Goal: Find specific page/section: Find specific page/section

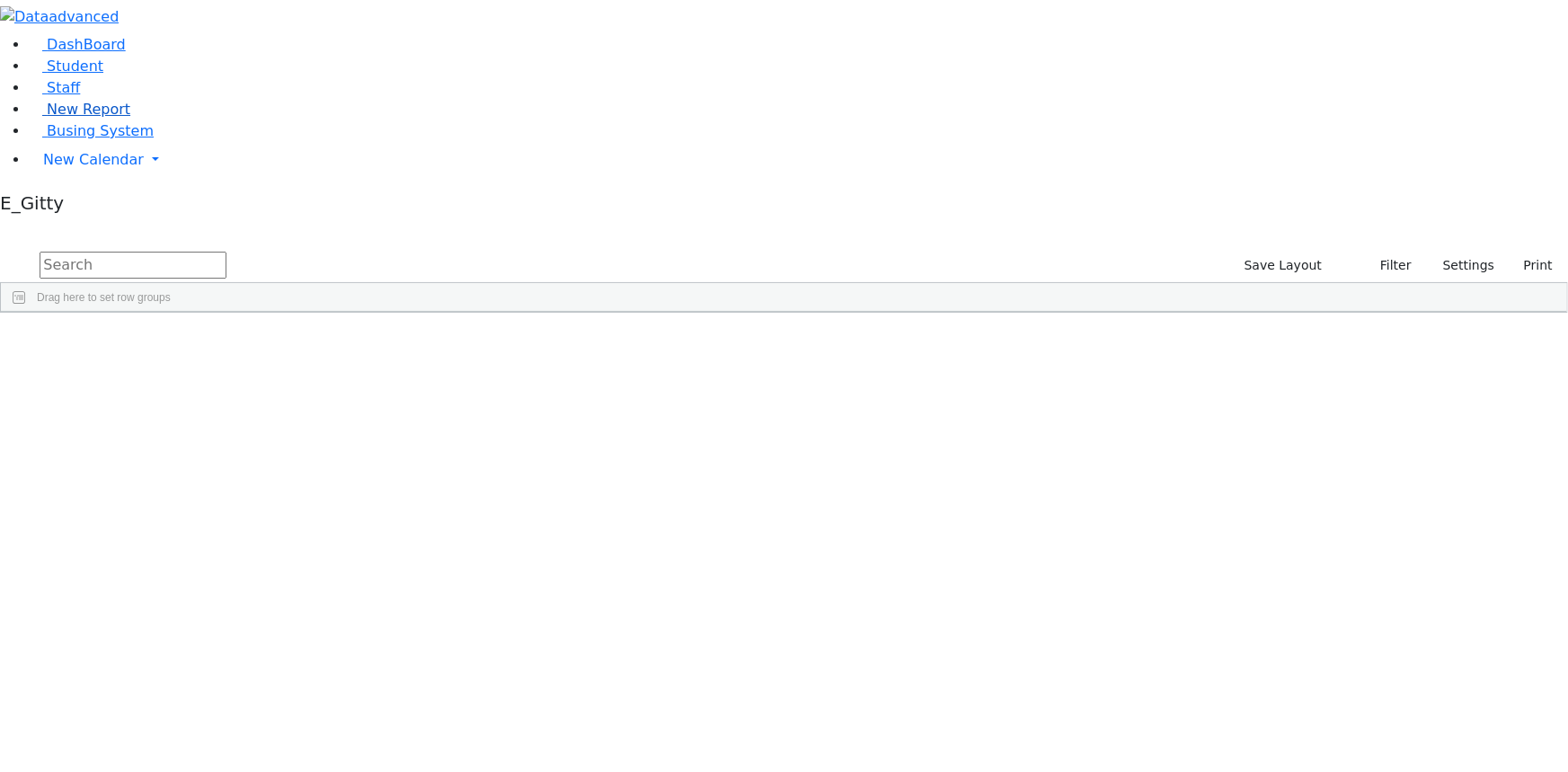
scroll to position [163, 0]
click at [103, 75] on link "Student" at bounding box center [66, 66] width 75 height 18
click at [227, 252] on input "text" at bounding box center [133, 266] width 187 height 27
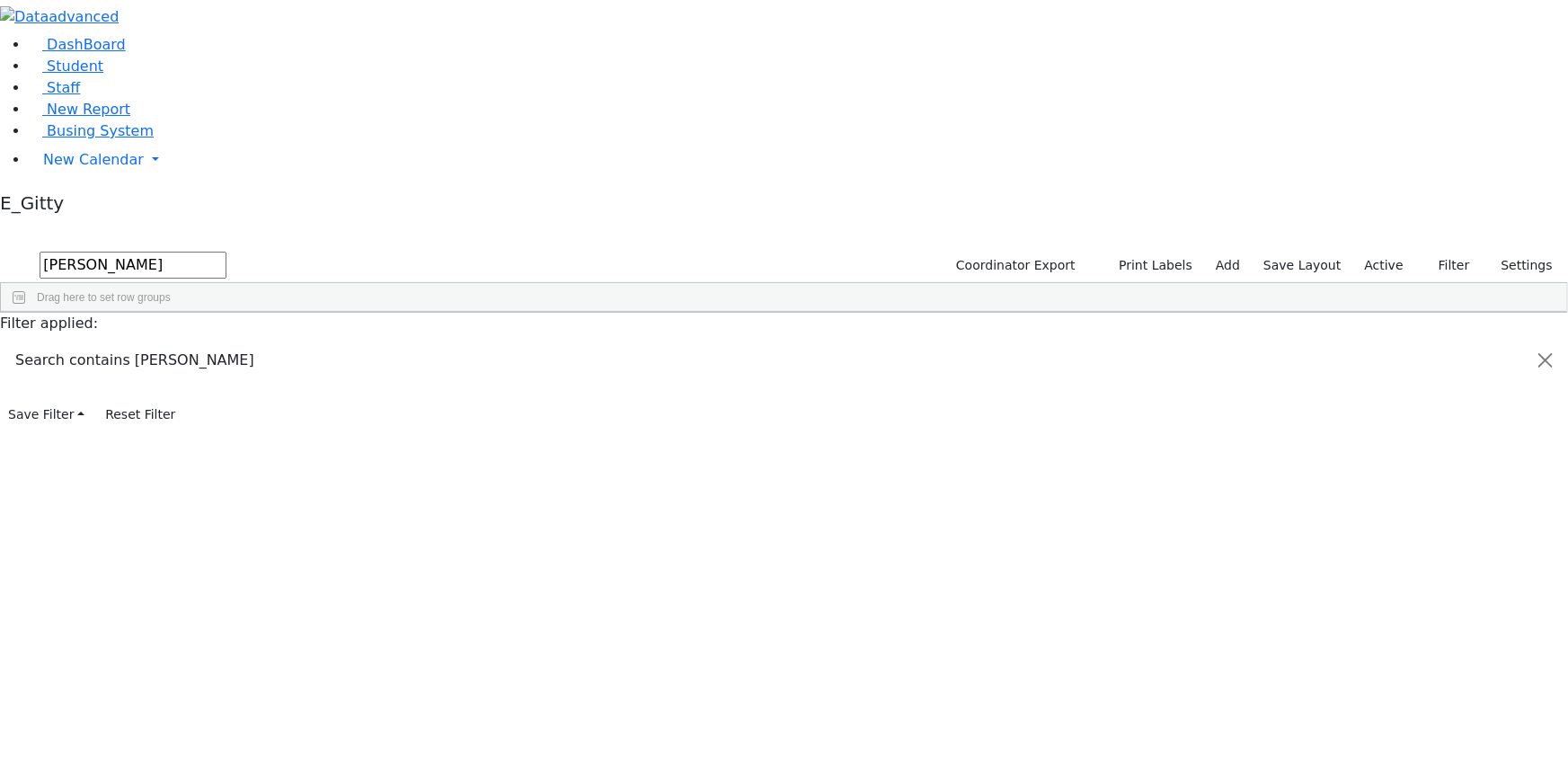
type input "blum"
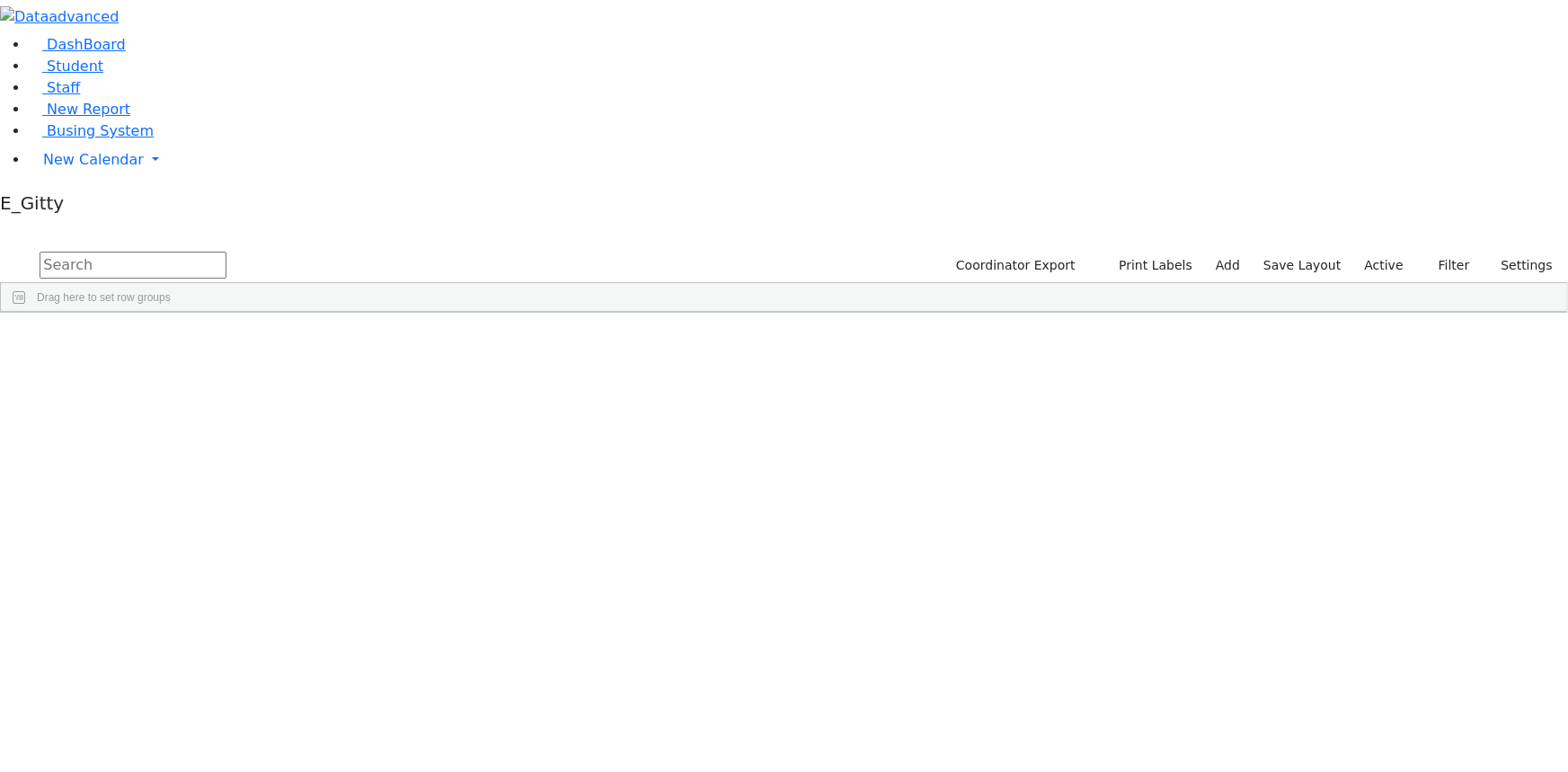
click at [227, 252] on input "text" at bounding box center [133, 266] width 187 height 27
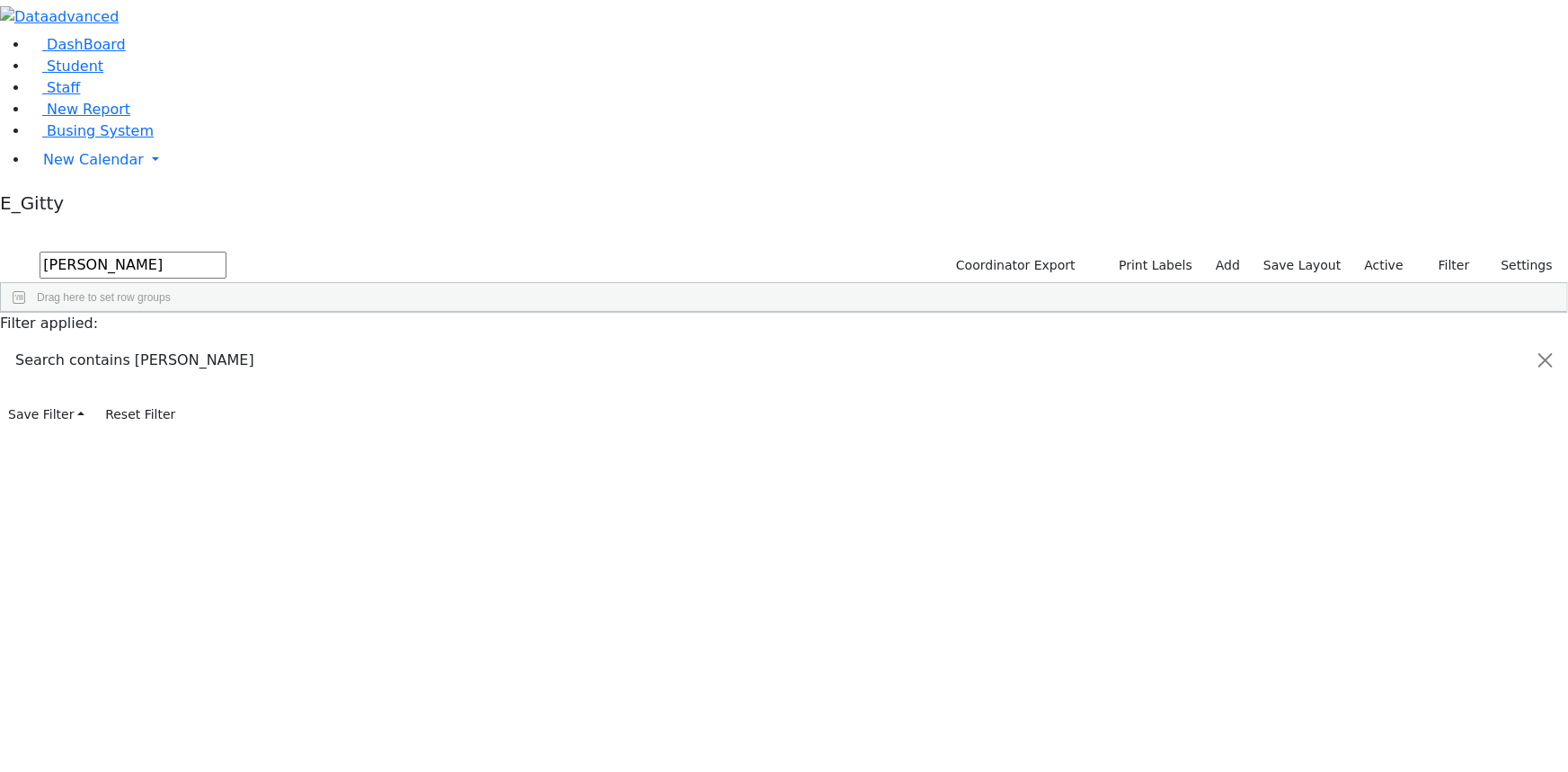
click at [227, 252] on input "eli" at bounding box center [133, 266] width 187 height 27
type input "e"
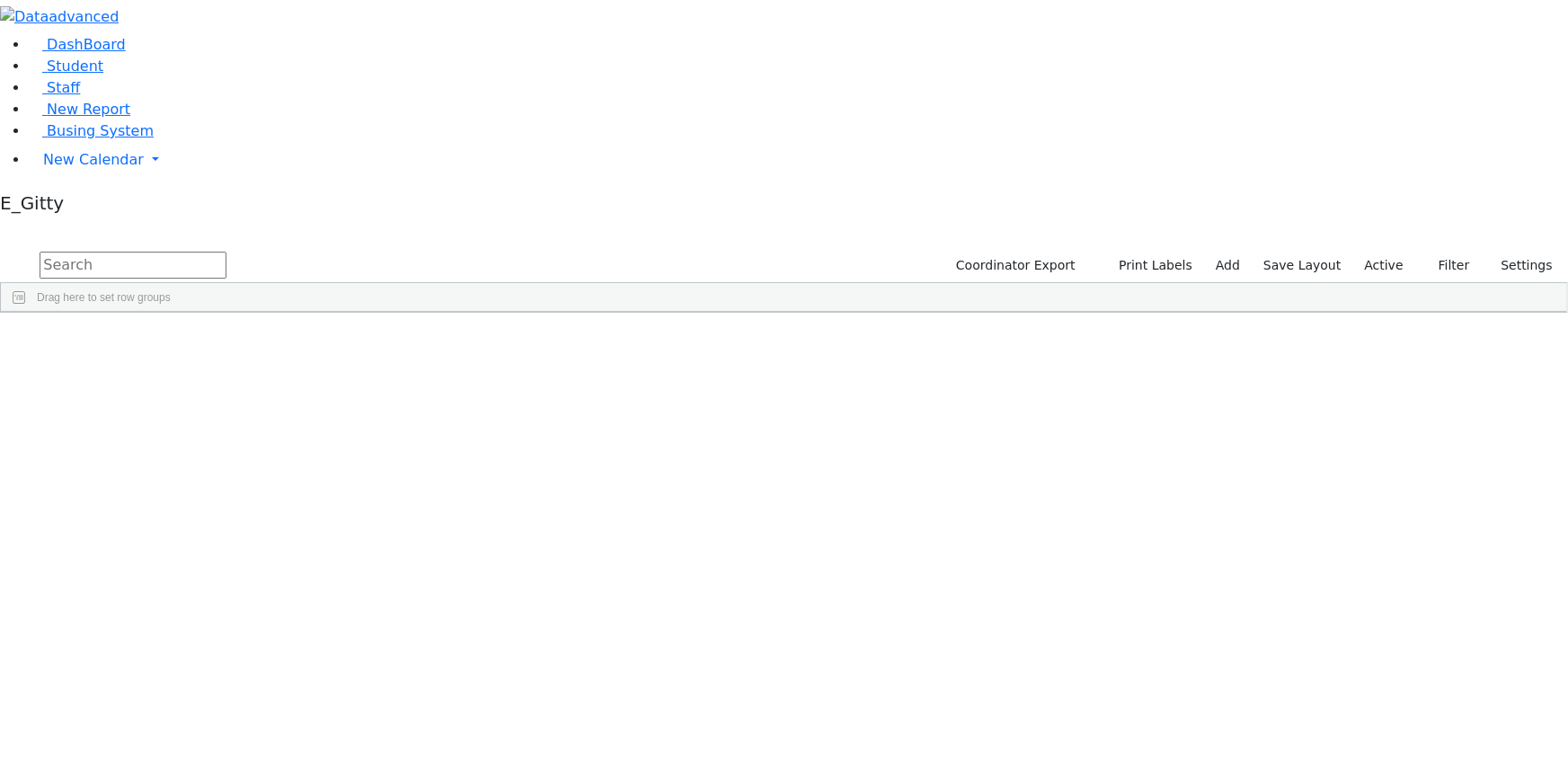
scroll to position [81, 0]
click at [77, 75] on span "Student" at bounding box center [75, 66] width 56 height 18
click at [227, 252] on input "text" at bounding box center [133, 266] width 187 height 27
click at [227, 252] on input "yitz" at bounding box center [133, 266] width 187 height 27
type input "i"
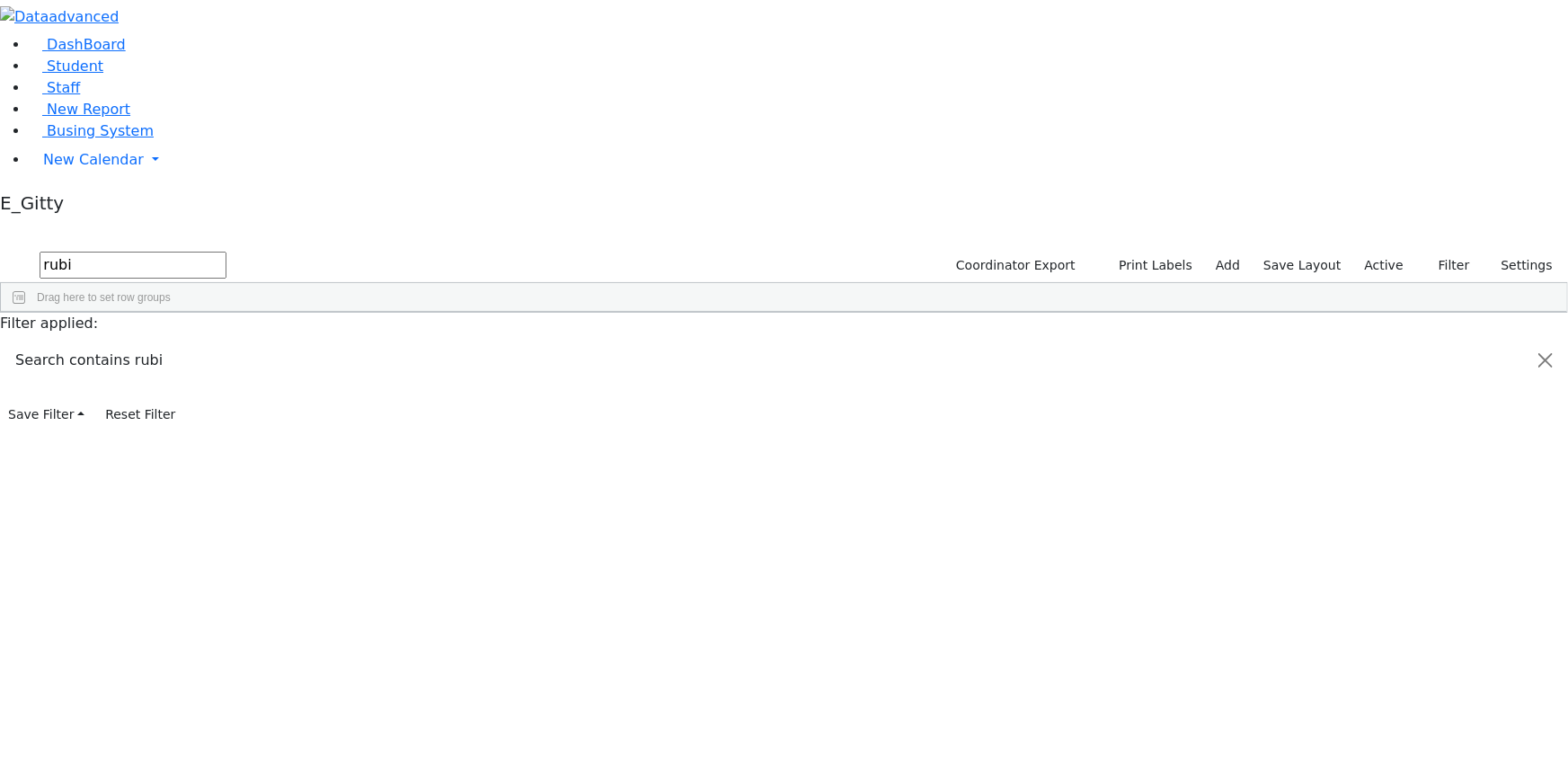
click at [227, 252] on input "rubi" at bounding box center [133, 266] width 187 height 27
type input "r"
click at [227, 252] on input "text" at bounding box center [133, 266] width 187 height 27
type input "v"
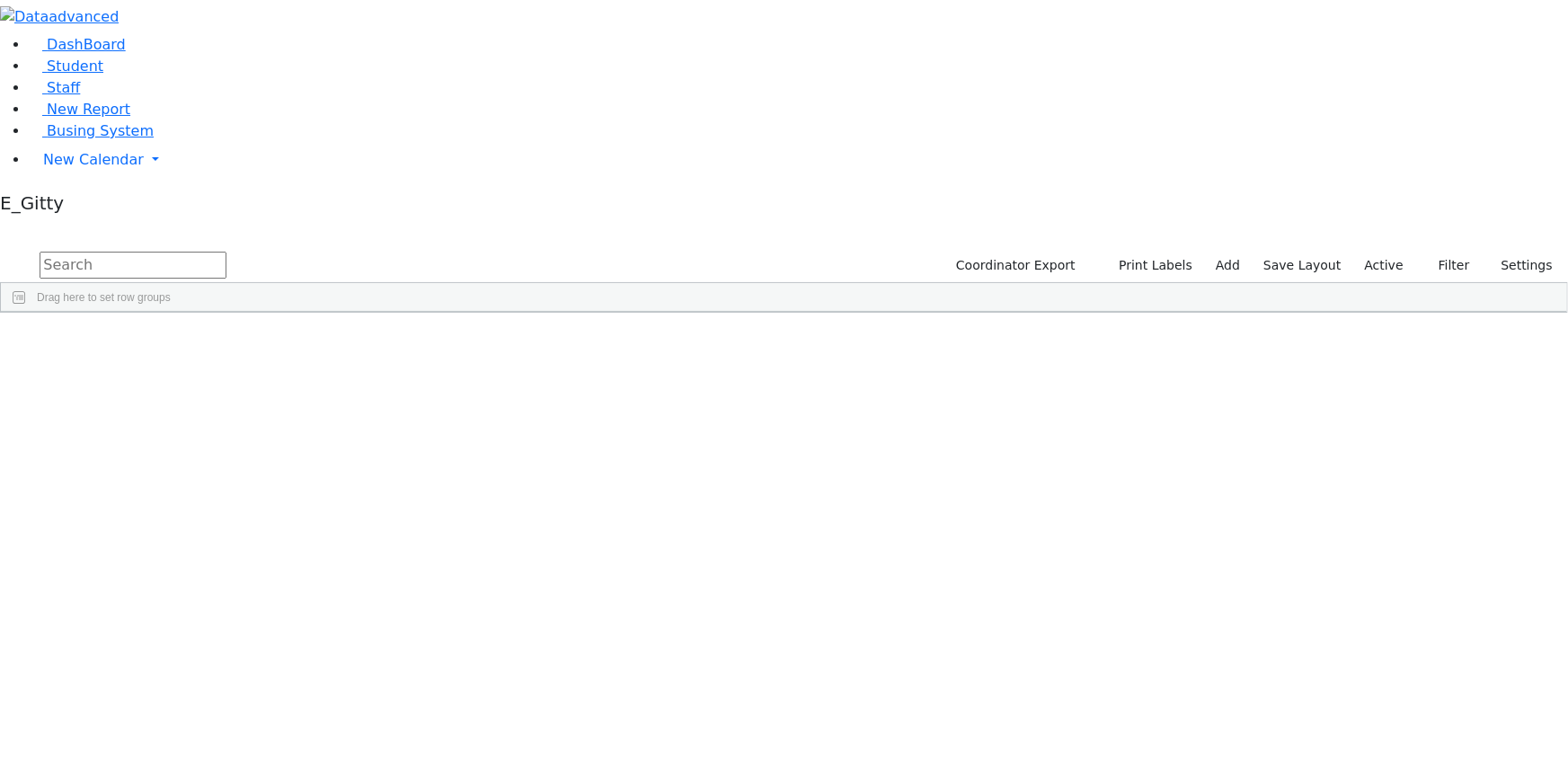
click at [227, 252] on input "text" at bounding box center [133, 266] width 187 height 27
click at [80, 96] on link "Staff" at bounding box center [55, 88] width 52 height 18
click at [227, 252] on input "text" at bounding box center [133, 266] width 187 height 27
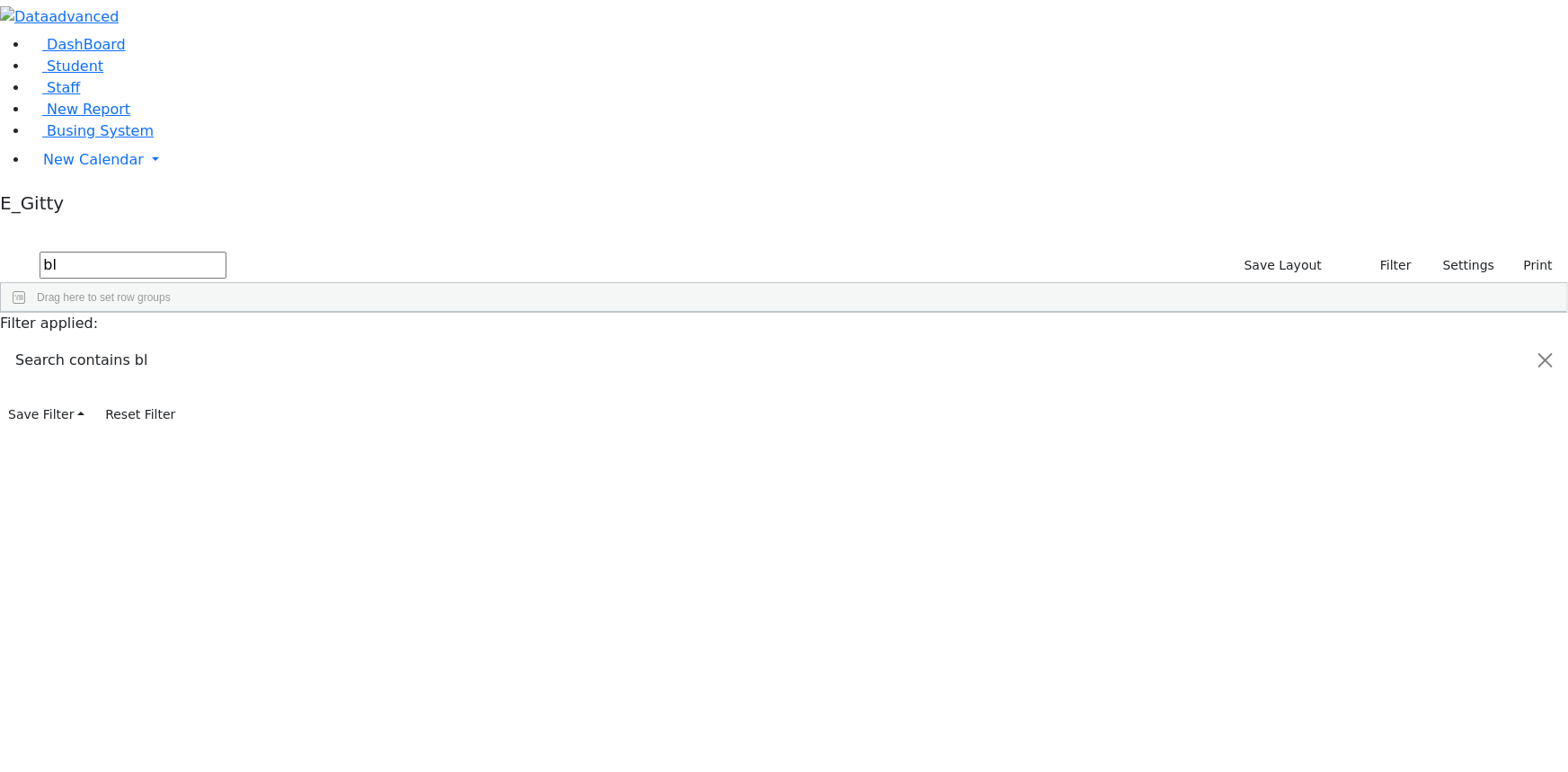
type input "b"
type input "s"
click at [1421, 428] on div "DashBoard Student Staff New Report Busing System" at bounding box center [784, 214] width 1568 height 428
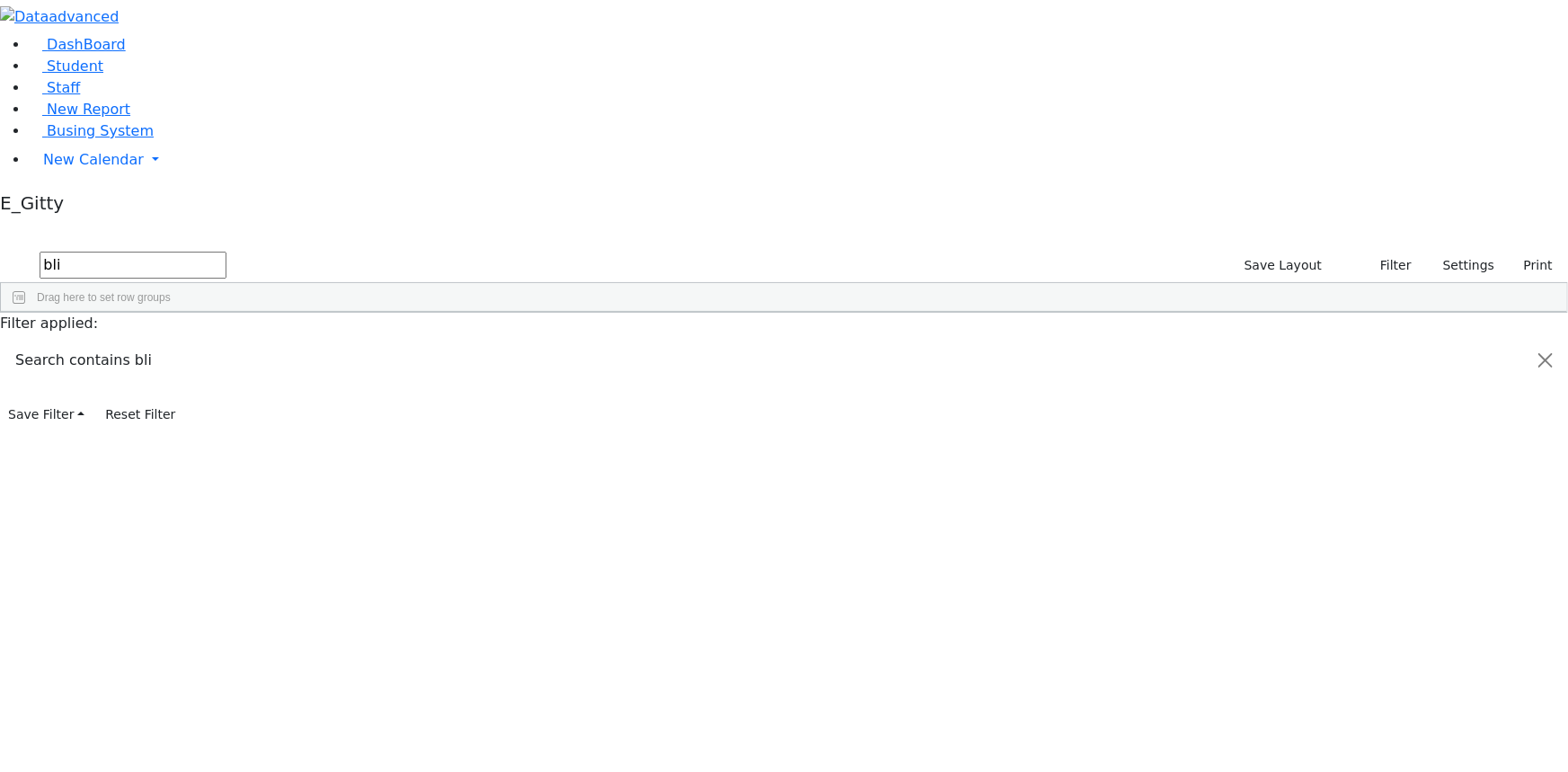
click at [227, 252] on input "bli" at bounding box center [133, 266] width 187 height 27
type input "b"
